Goal: Information Seeking & Learning: Check status

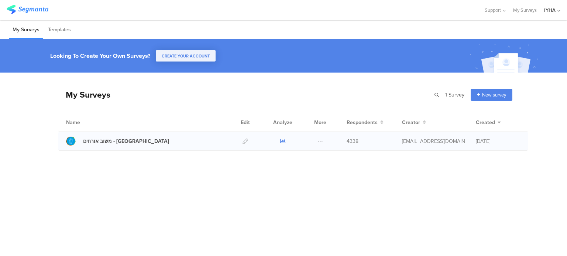
click at [283, 141] on icon at bounding box center [283, 142] width 6 height 6
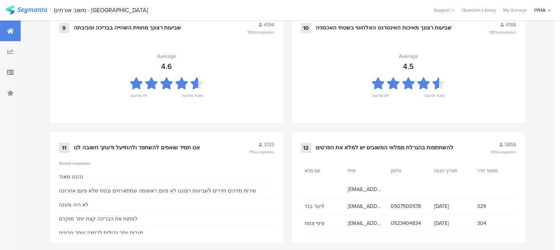
scroll to position [829, 0]
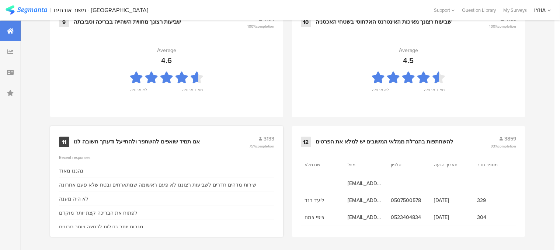
click at [161, 138] on div "אנו תמיד שואפים להשתפר ולהתייעל ודעתך חשובה לנו" at bounding box center [137, 141] width 126 height 7
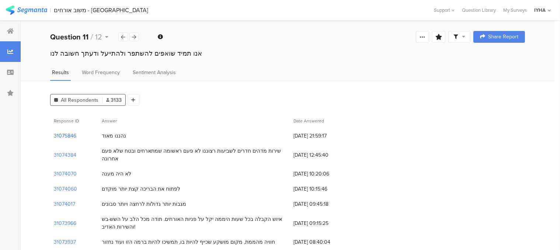
click at [62, 136] on section "31075846" at bounding box center [65, 136] width 23 height 8
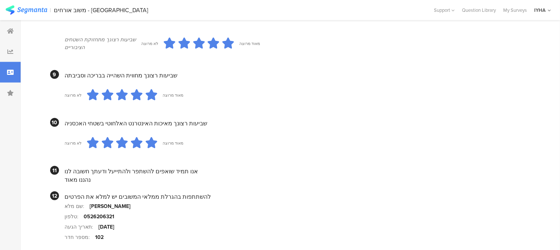
scroll to position [701, 0]
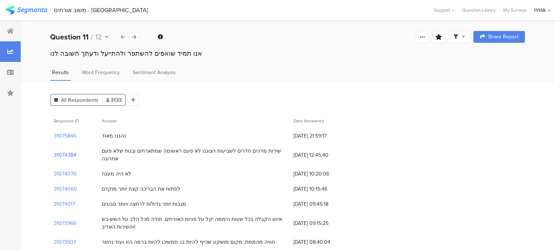
click at [67, 151] on section "31074384" at bounding box center [65, 155] width 23 height 8
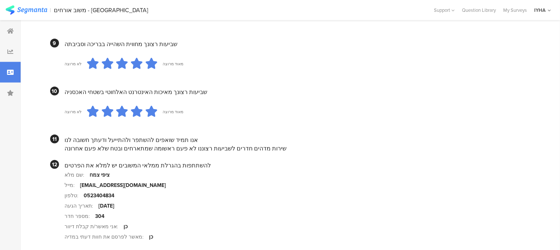
scroll to position [701, 0]
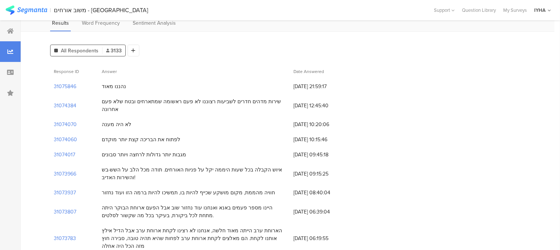
scroll to position [37, 0]
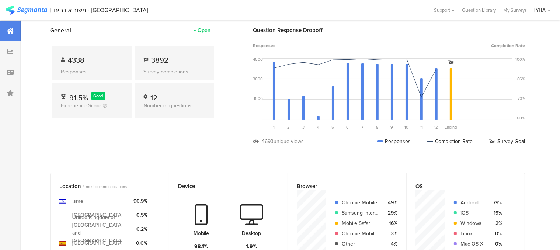
scroll to position [829, 0]
